Goal: Transaction & Acquisition: Download file/media

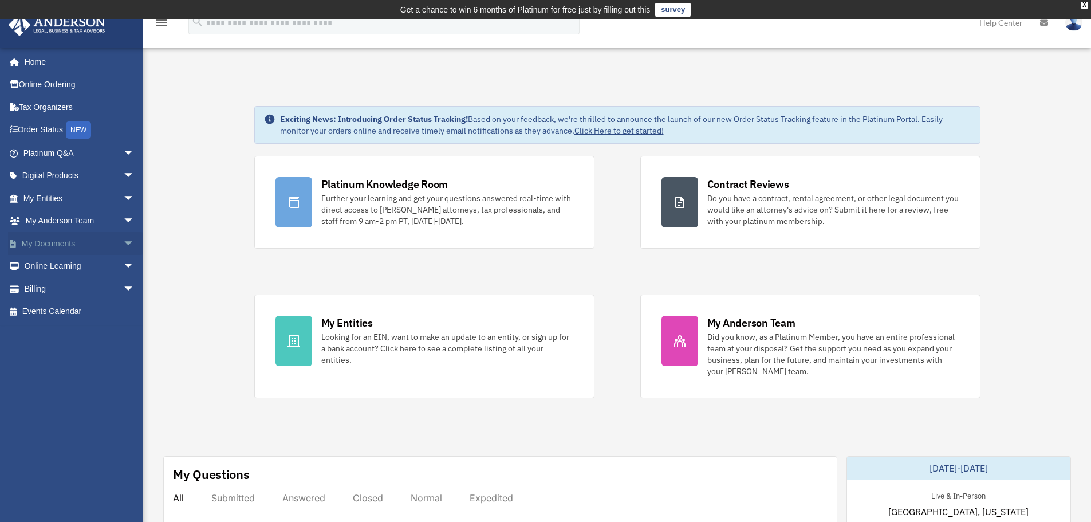
click at [109, 242] on link "My Documents arrow_drop_down" at bounding box center [80, 243] width 144 height 23
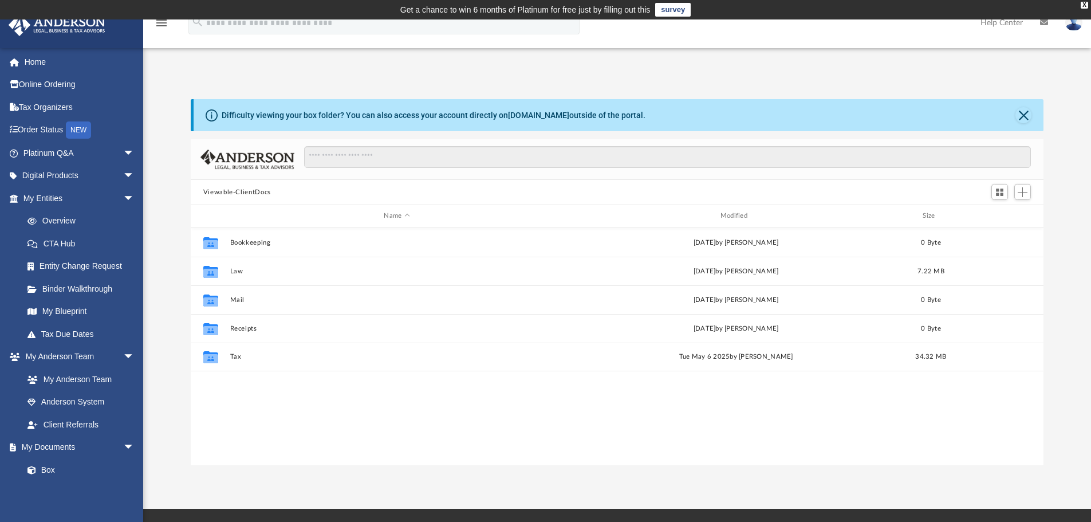
scroll to position [252, 844]
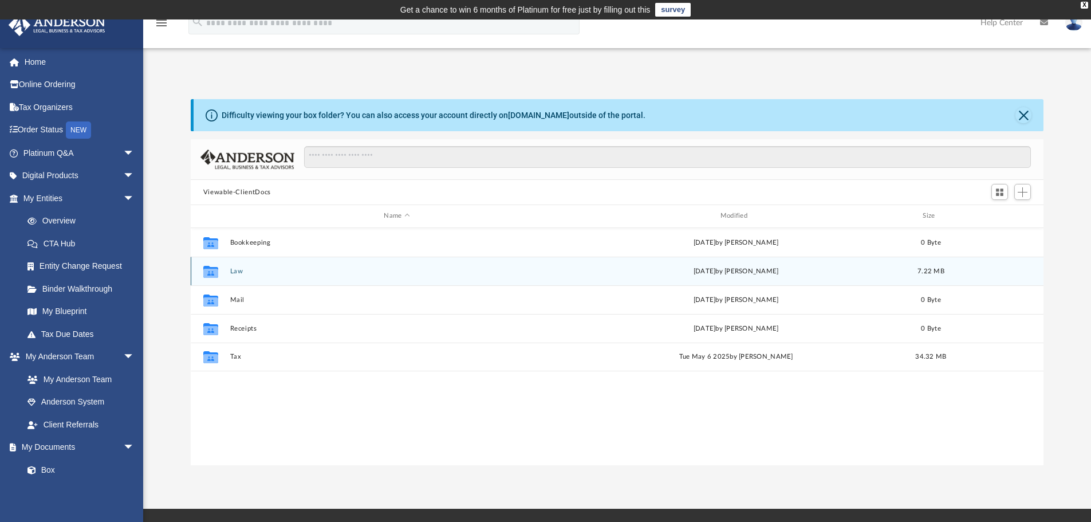
click at [498, 269] on button "Law" at bounding box center [397, 270] width 334 height 7
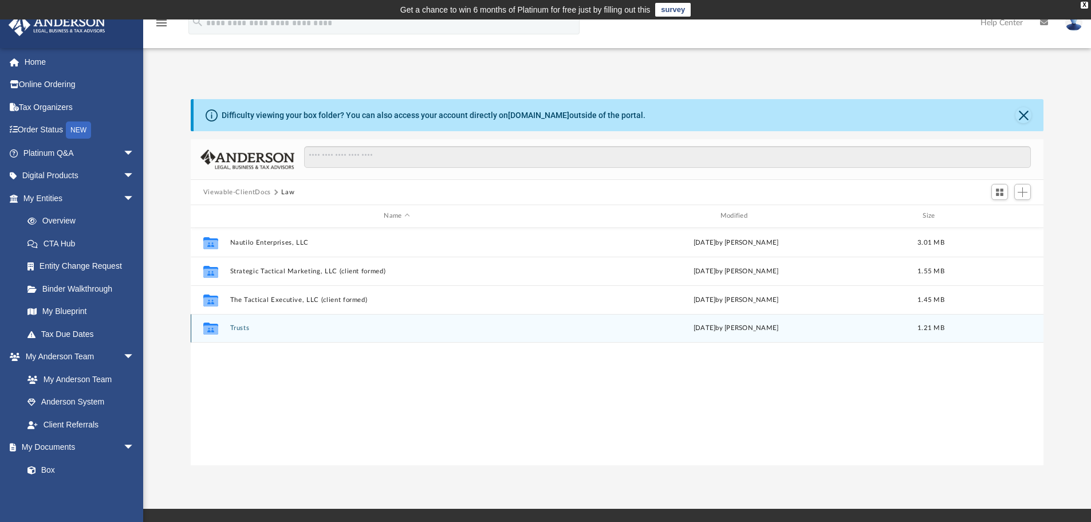
click at [498, 324] on button "Trusts" at bounding box center [397, 327] width 334 height 7
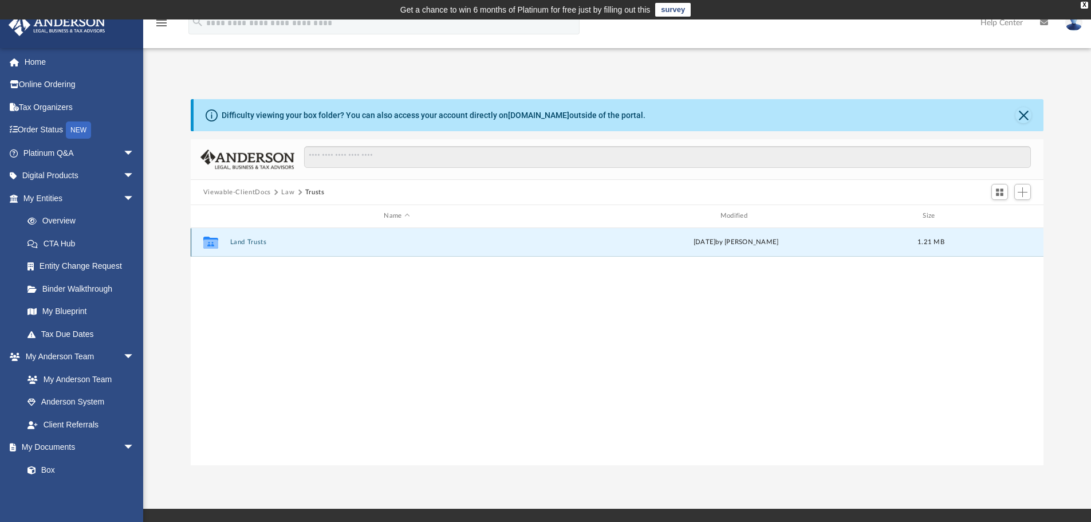
click at [507, 244] on button "Land Trusts" at bounding box center [397, 241] width 334 height 7
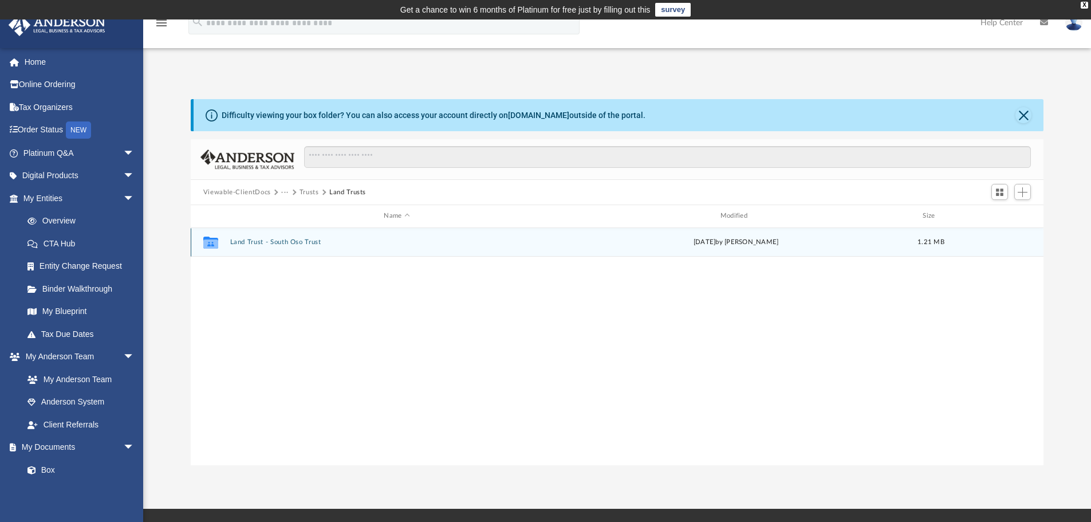
click at [507, 244] on button "Land Trust - South Oso Trust" at bounding box center [397, 241] width 334 height 7
click at [288, 243] on button "South Oso Trust - DocuSigned.pdf" at bounding box center [397, 242] width 334 height 7
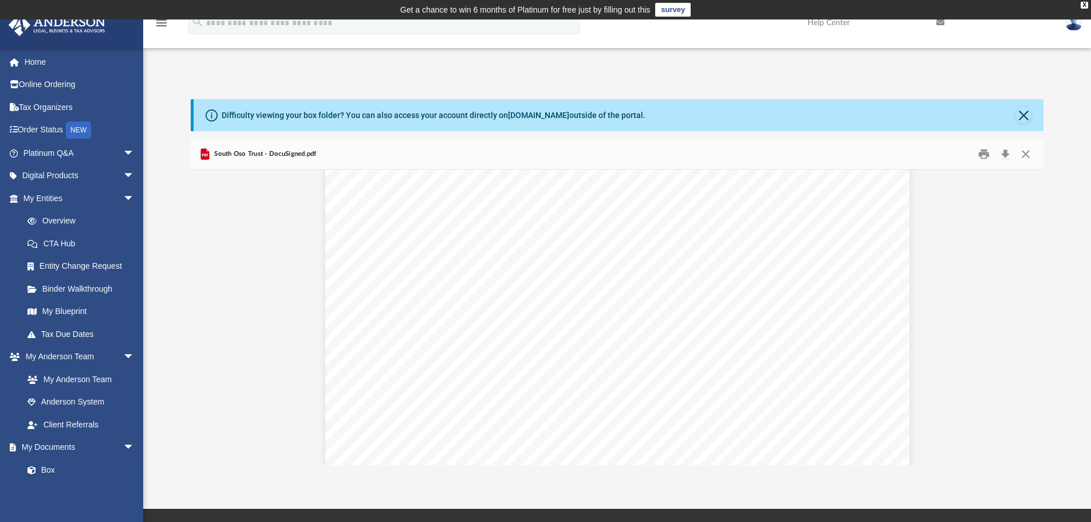
scroll to position [2491, 0]
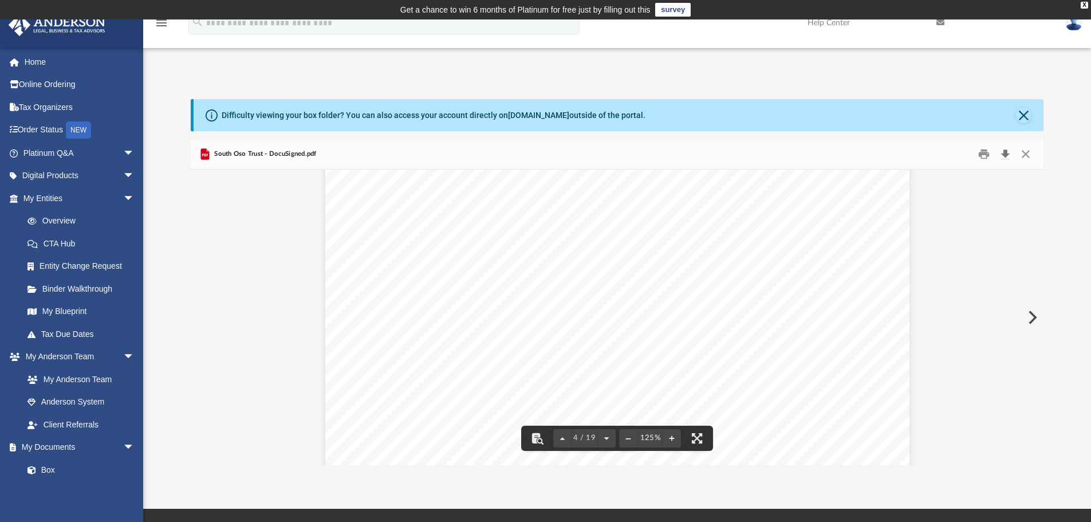
click at [1005, 153] on button "Download" at bounding box center [1005, 154] width 21 height 18
drag, startPoint x: 418, startPoint y: 191, endPoint x: 582, endPoint y: 192, distance: 164.3
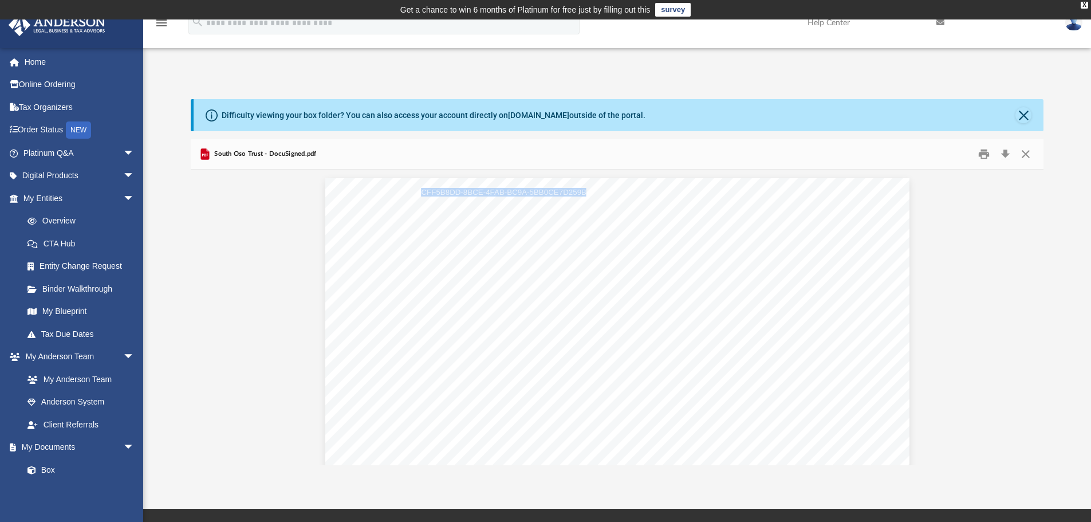
scroll to position [57, 0]
